Goal: Transaction & Acquisition: Book appointment/travel/reservation

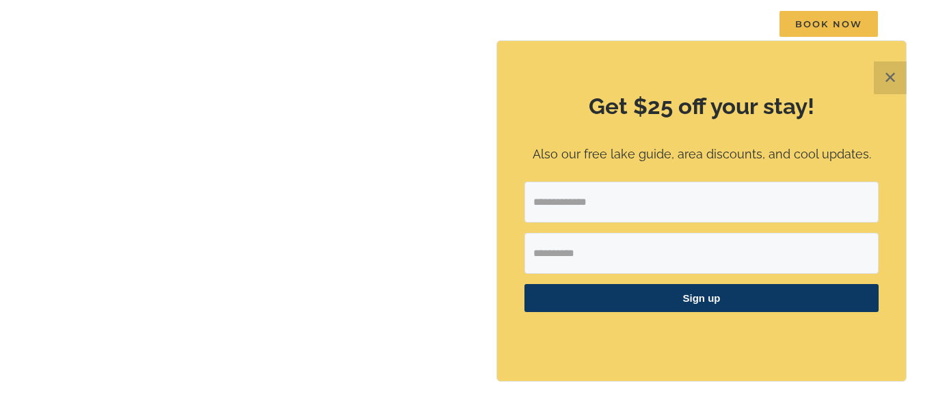
scroll to position [79, 0]
click at [897, 83] on button "✕" at bounding box center [890, 78] width 33 height 33
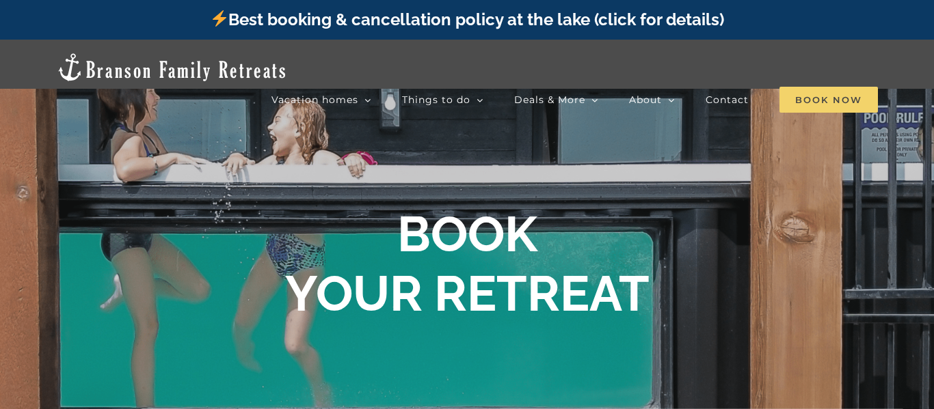
click at [858, 87] on span "Book Now" at bounding box center [828, 100] width 98 height 26
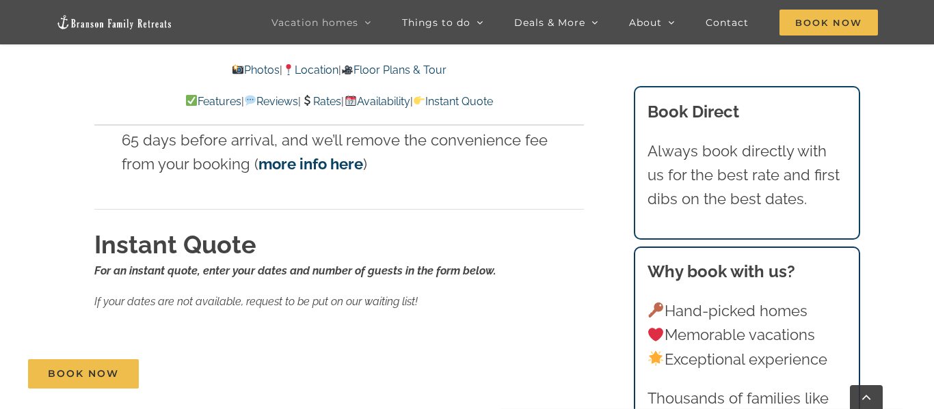
scroll to position [8717, 0]
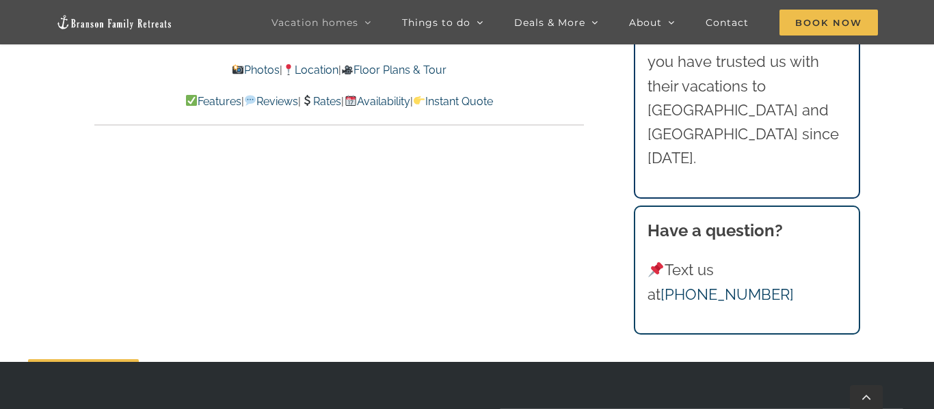
scroll to position [15066, 0]
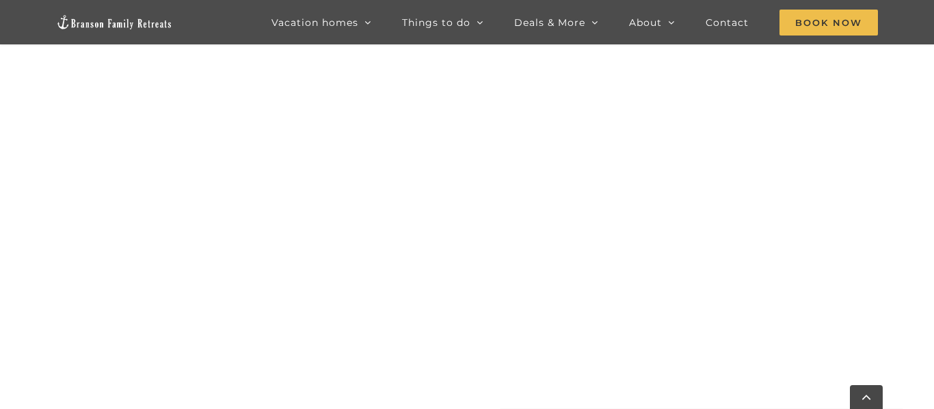
scroll to position [1219, 0]
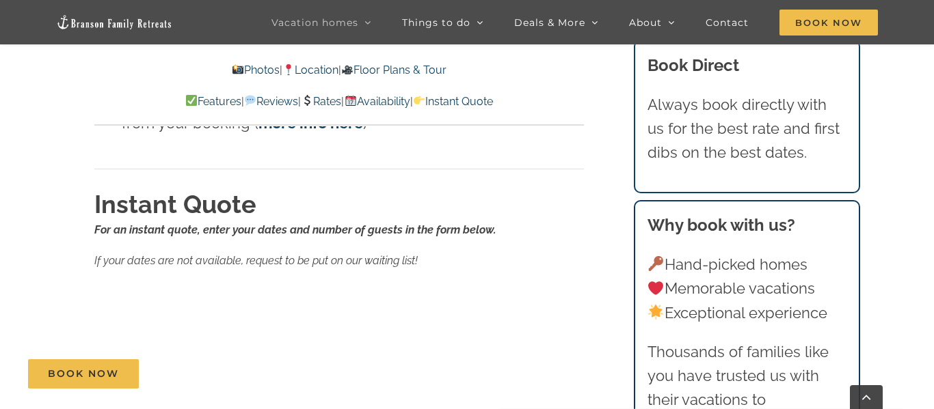
scroll to position [13914, 0]
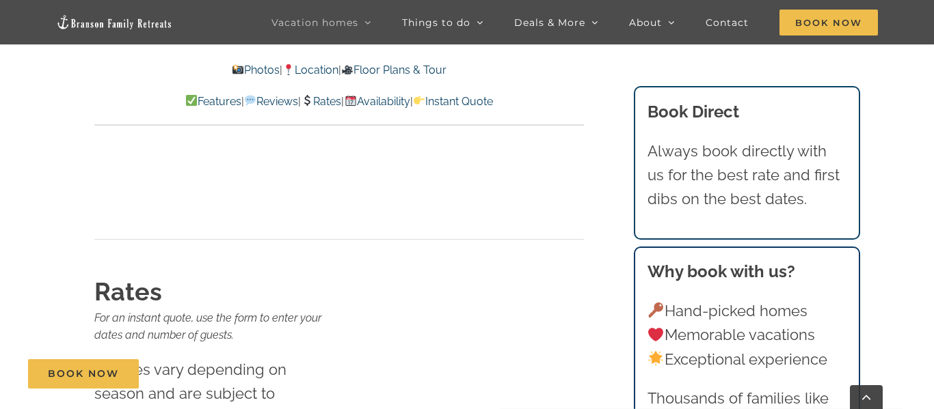
scroll to position [12758, 0]
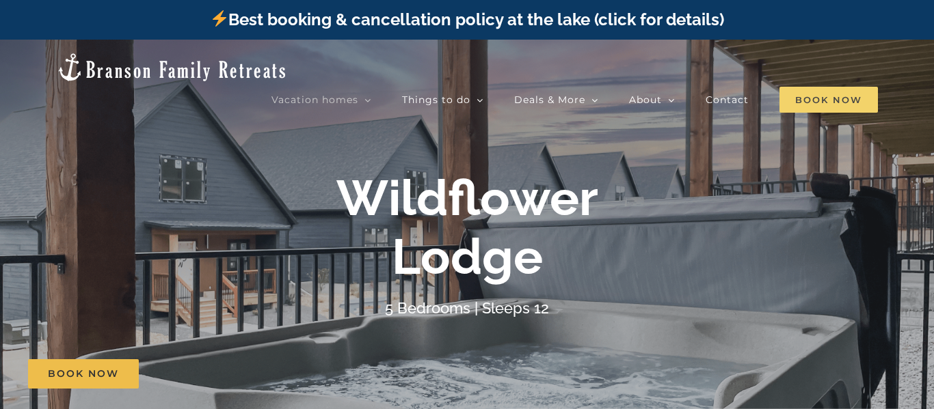
click at [843, 87] on span "Book Now" at bounding box center [828, 100] width 98 height 26
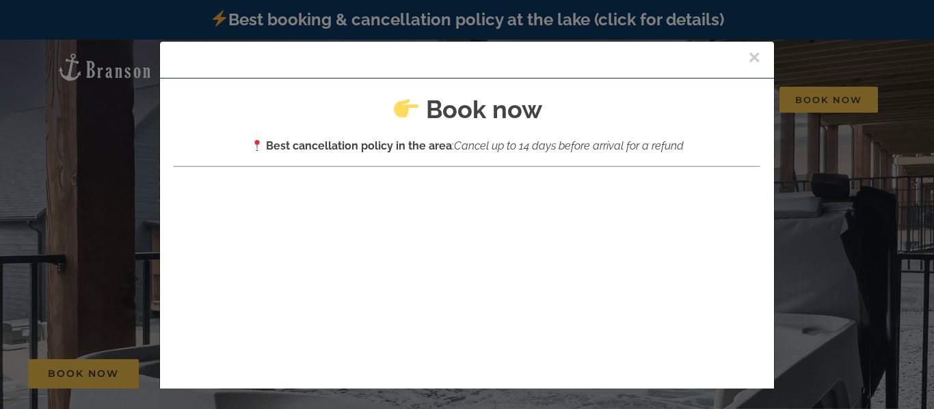
click at [750, 57] on button "×" at bounding box center [754, 57] width 12 height 21
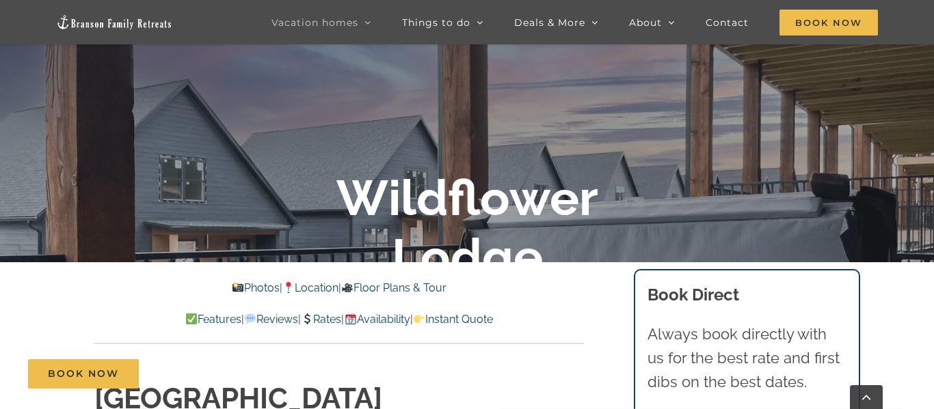
click at [766, 163] on div at bounding box center [467, 244] width 934 height 409
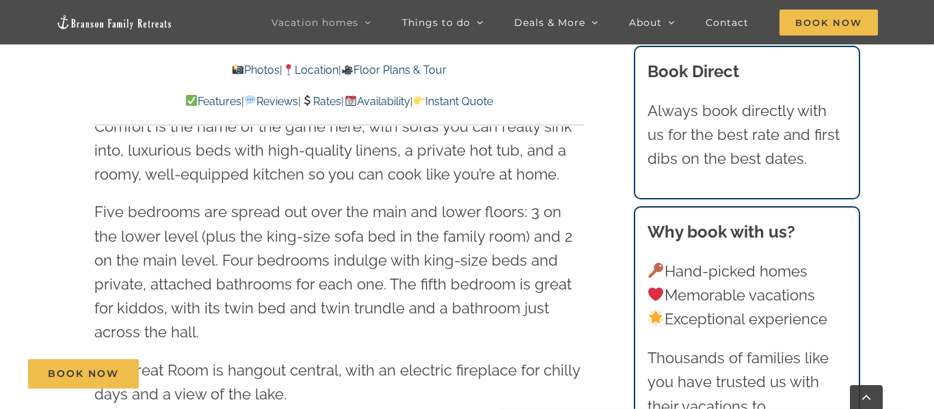
scroll to position [1619, 0]
